Goal: Information Seeking & Learning: Learn about a topic

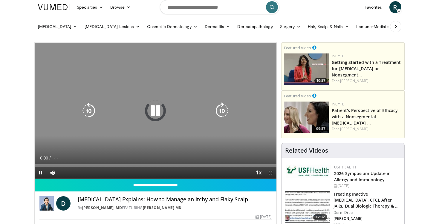
scroll to position [2, 0]
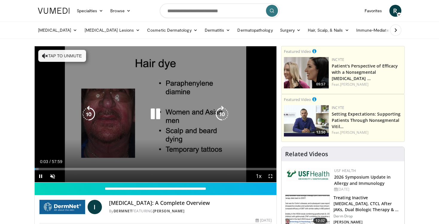
click at [78, 53] on button "Tap to unmute" at bounding box center [62, 56] width 48 height 12
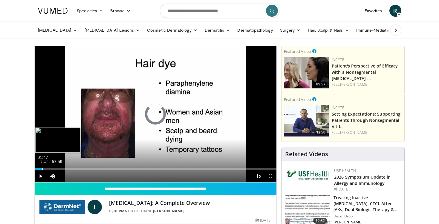
click at [42, 169] on div "01:47" at bounding box center [42, 169] width 1 height 2
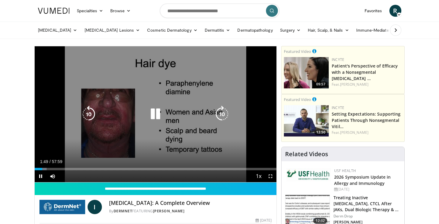
click at [158, 102] on div "10 seconds Tap to unmute" at bounding box center [156, 114] width 242 height 136
